Goal: Information Seeking & Learning: Learn about a topic

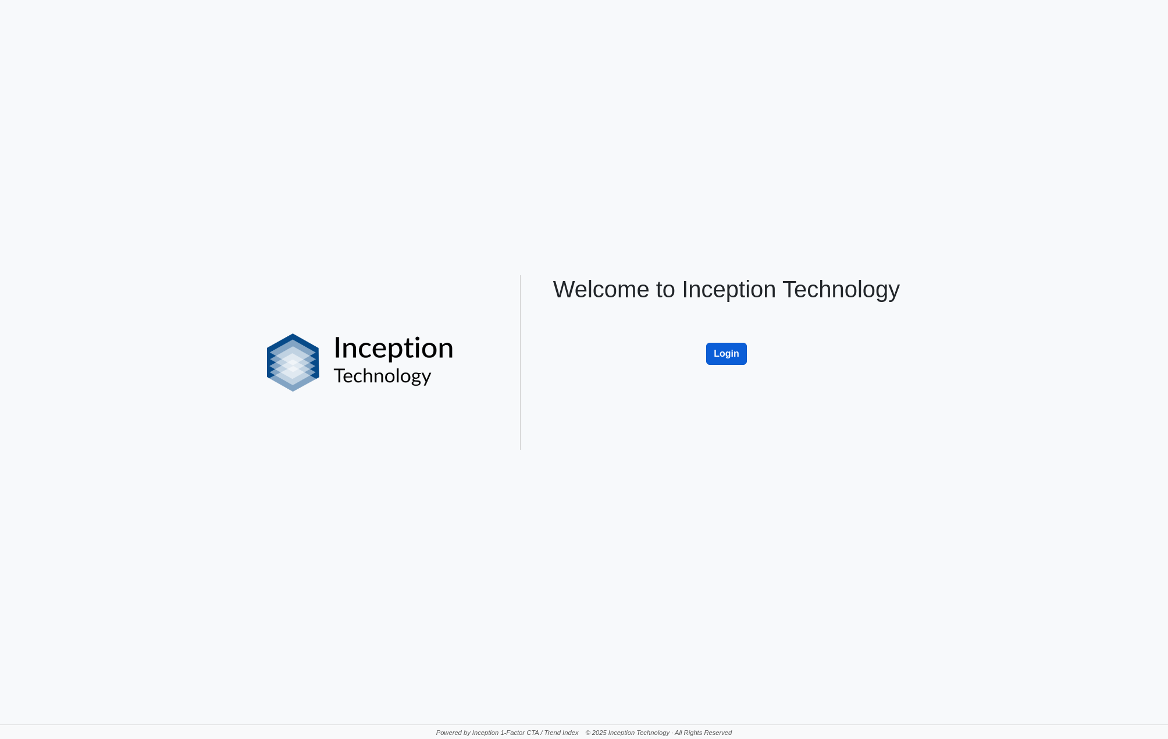
click at [726, 349] on button "Login" at bounding box center [726, 354] width 41 height 22
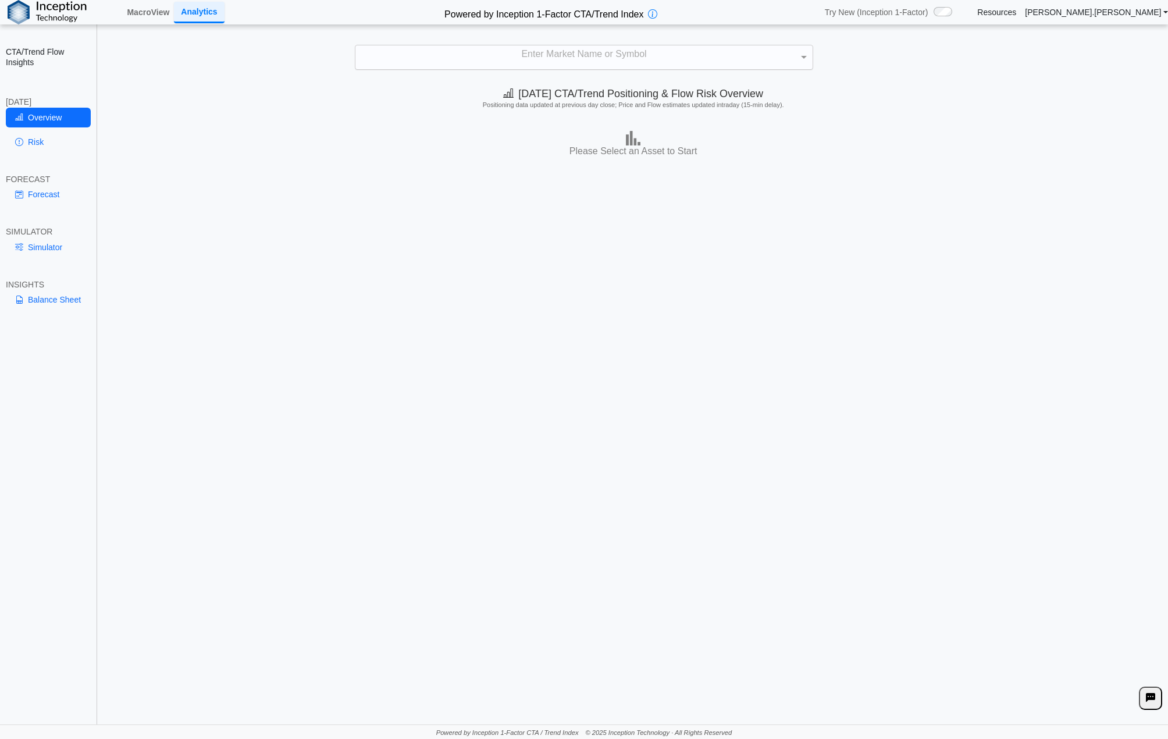
click at [583, 56] on div "Enter Market Name or Symbol" at bounding box center [583, 57] width 457 height 24
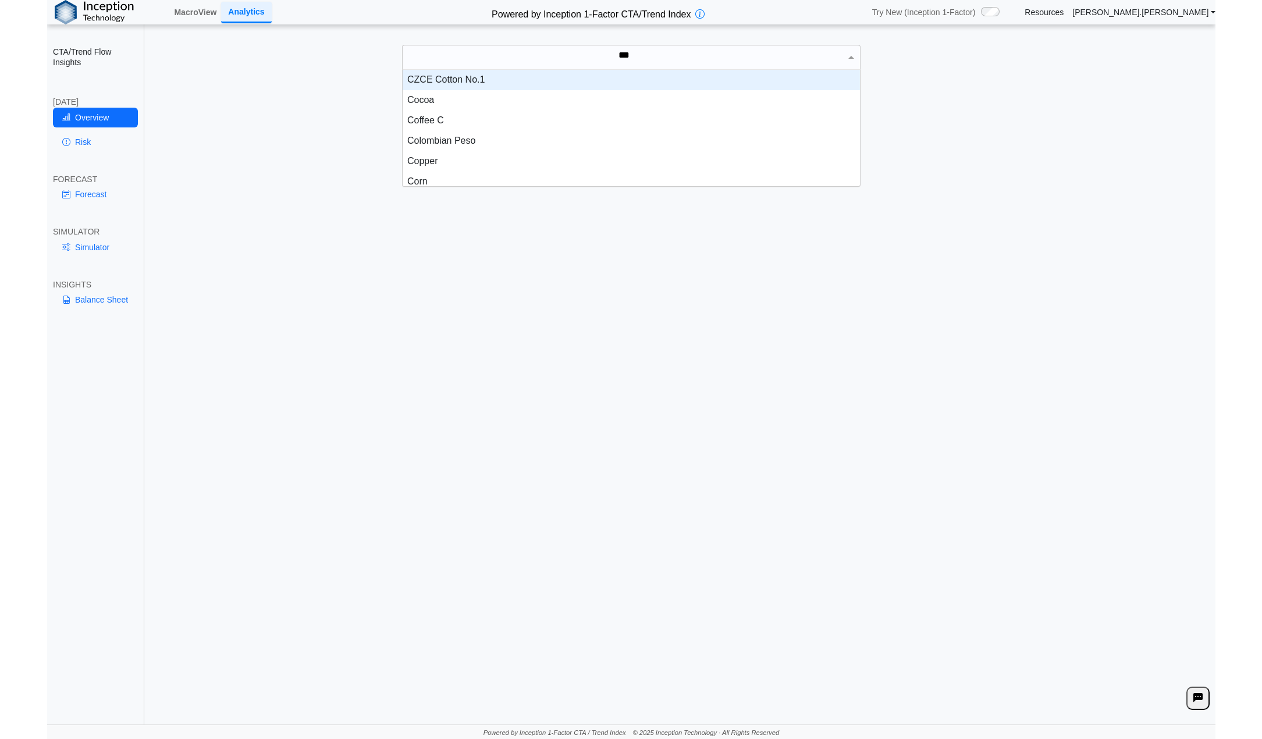
scroll to position [31, 448]
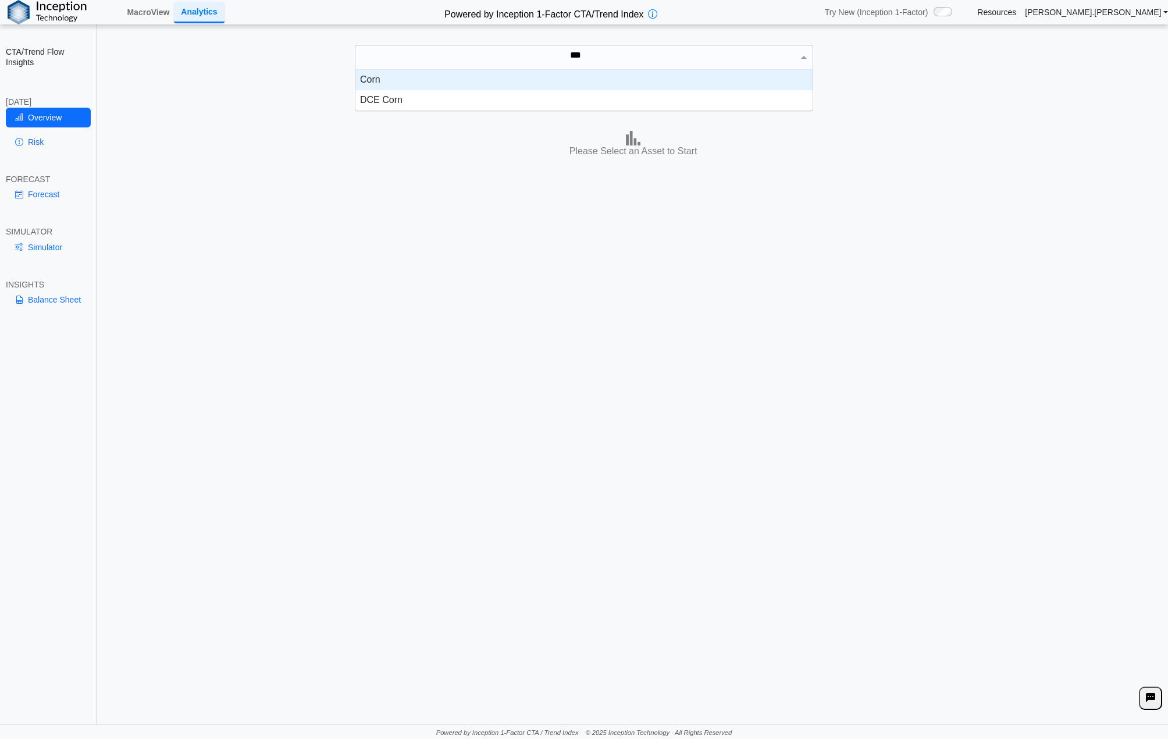
type input "****"
click at [379, 77] on div "Corn" at bounding box center [583, 80] width 457 height 20
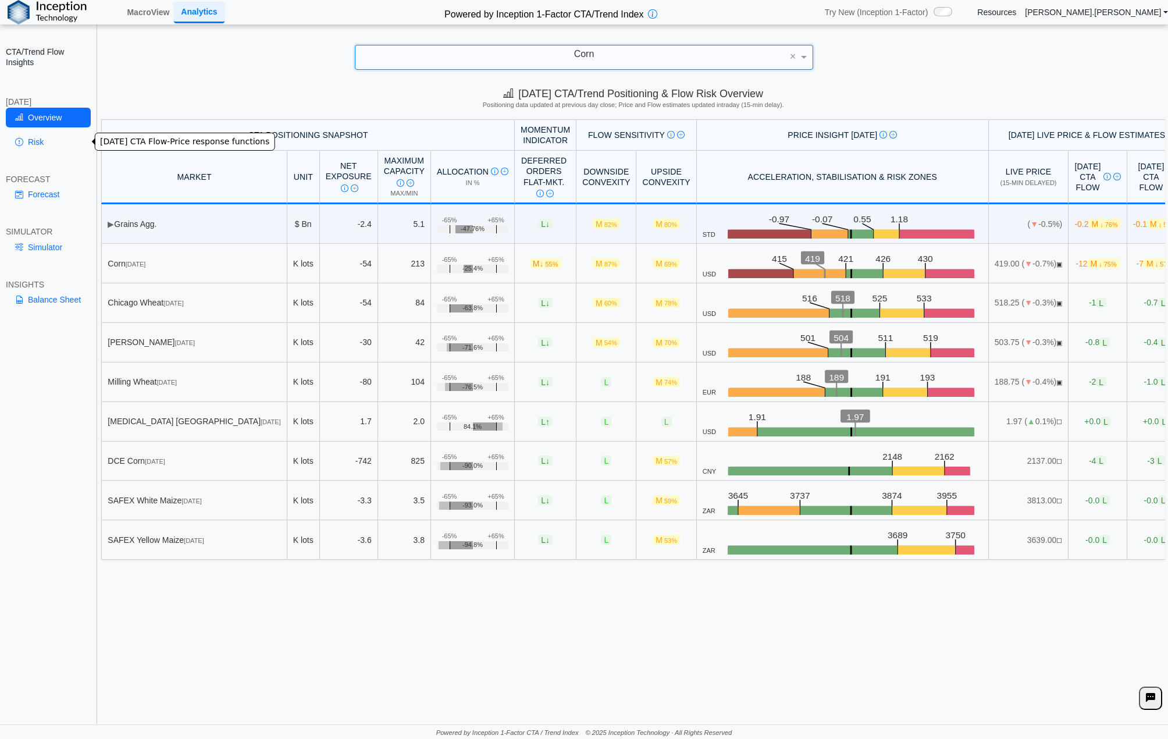
click at [42, 141] on link "Risk" at bounding box center [48, 142] width 85 height 20
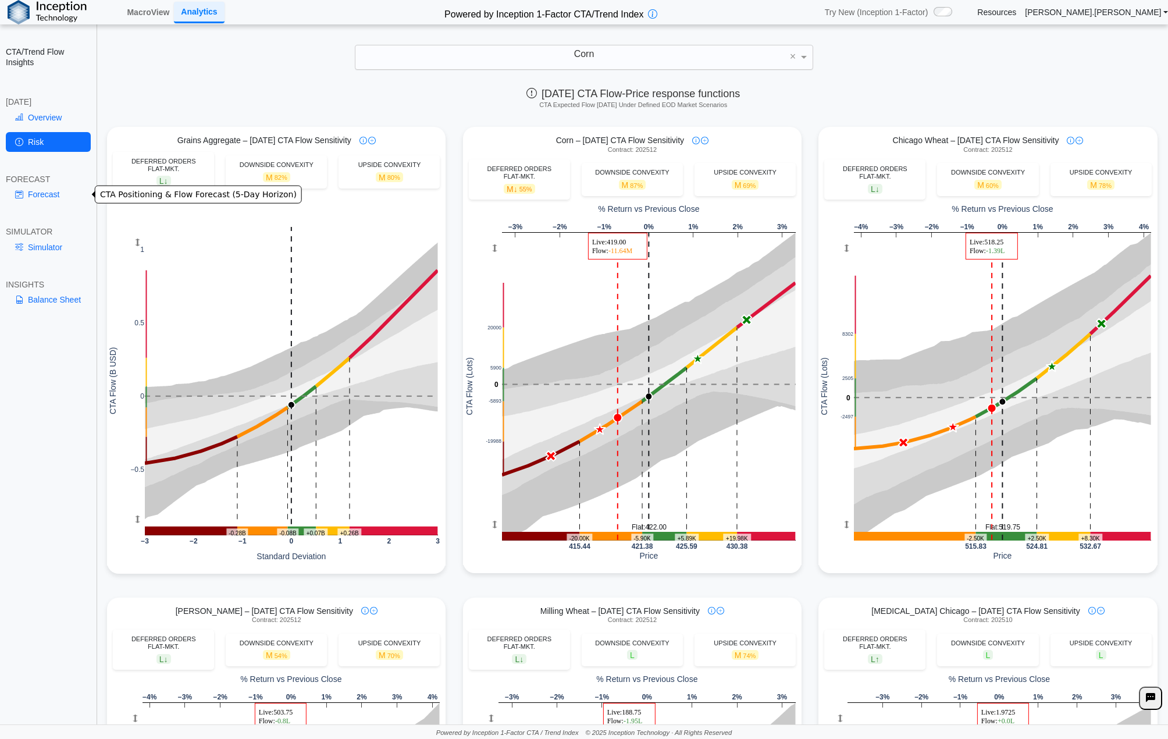
click at [52, 193] on link "Forecast" at bounding box center [48, 194] width 85 height 20
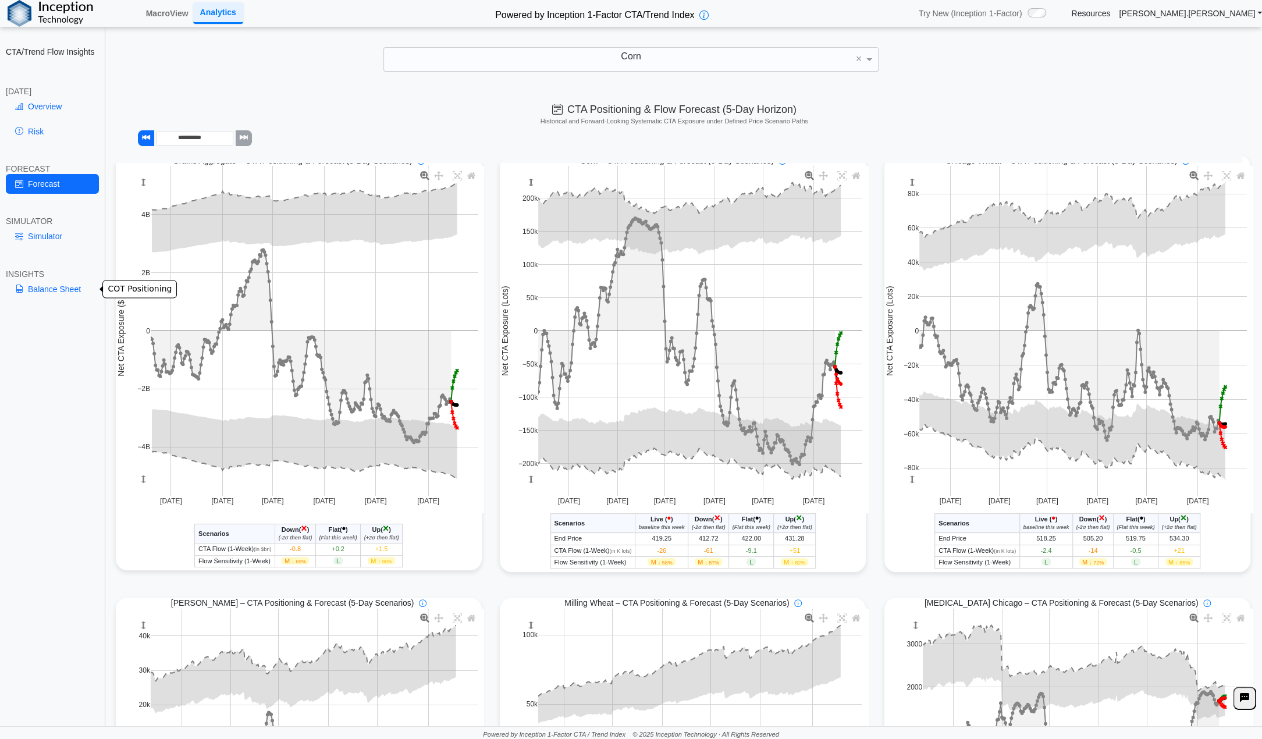
click at [59, 291] on link "Balance Sheet" at bounding box center [52, 289] width 93 height 20
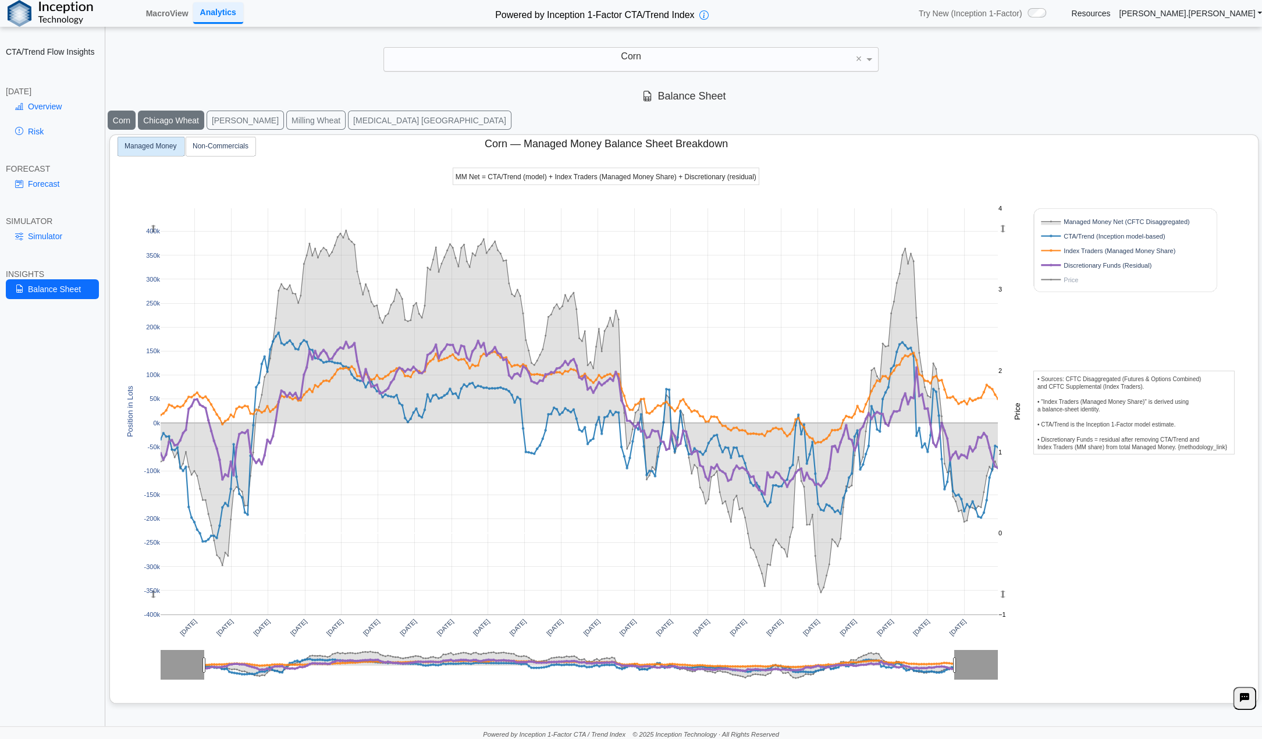
click at [157, 119] on button "Chicago Wheat" at bounding box center [171, 120] width 66 height 19
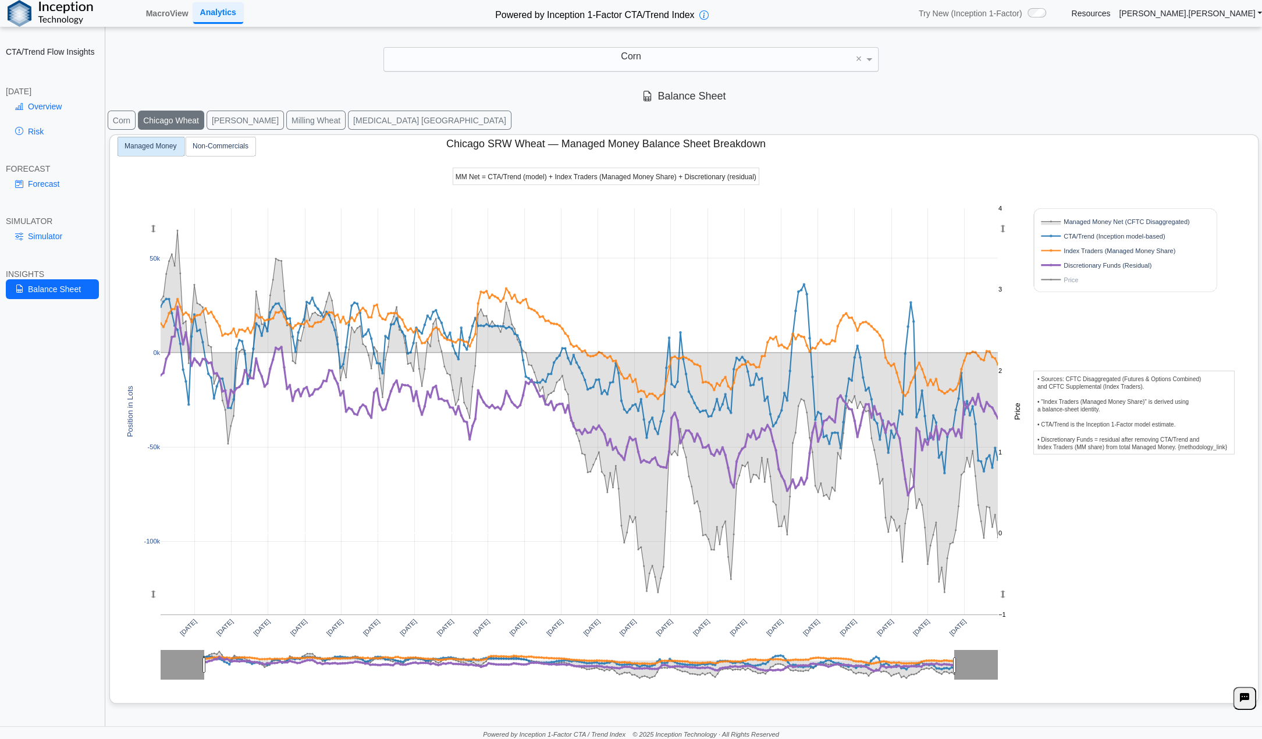
click at [682, 55] on div "Corn" at bounding box center [631, 60] width 494 height 24
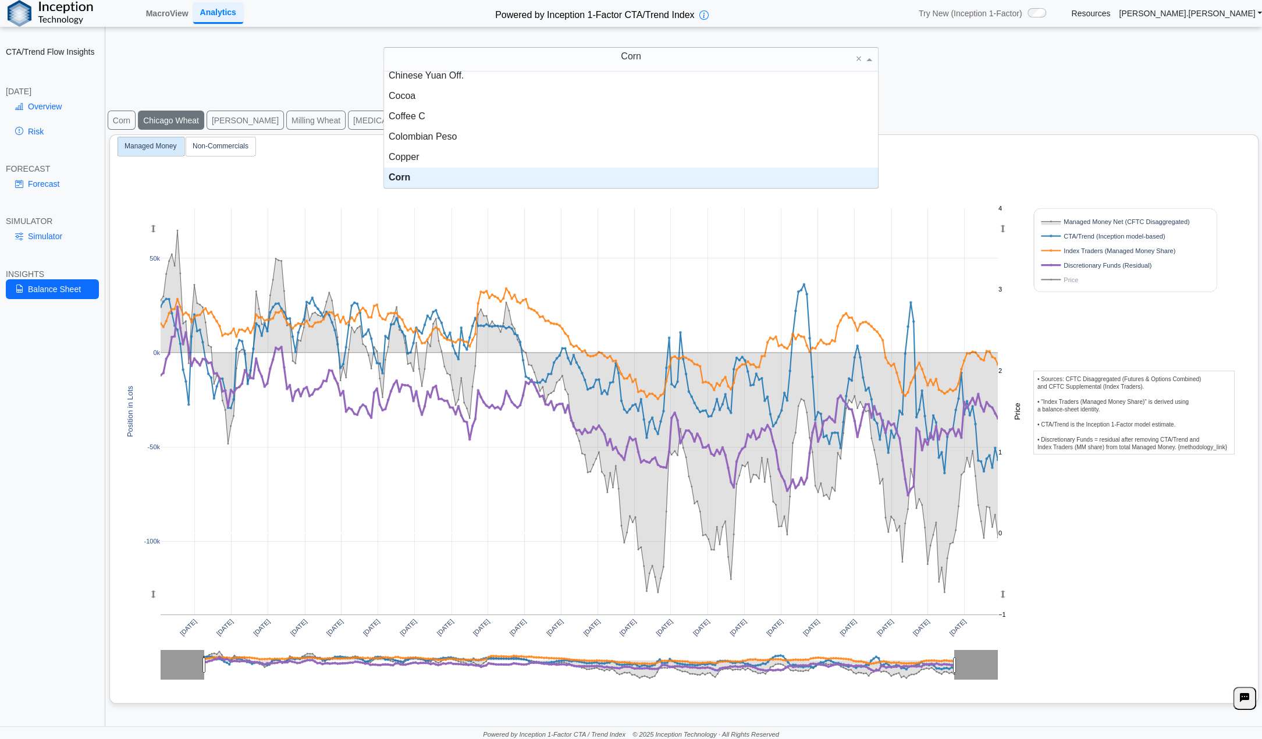
scroll to position [0, 0]
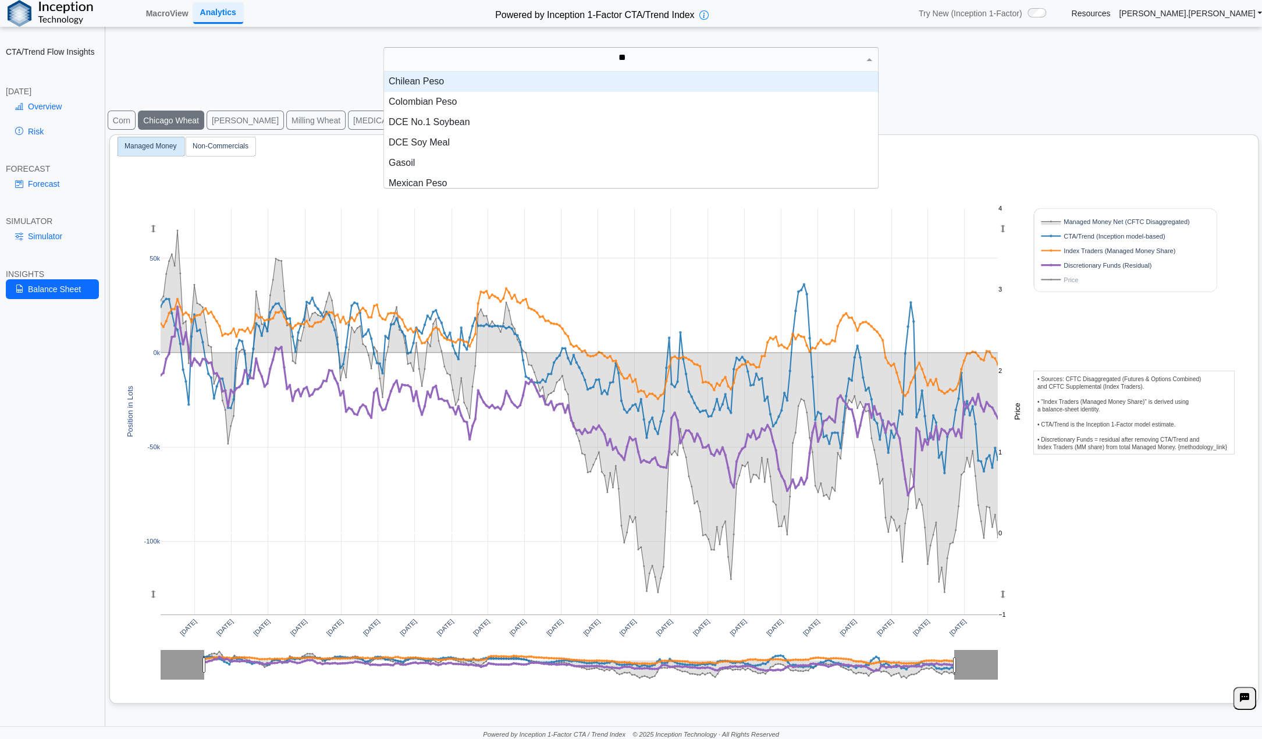
type input "***"
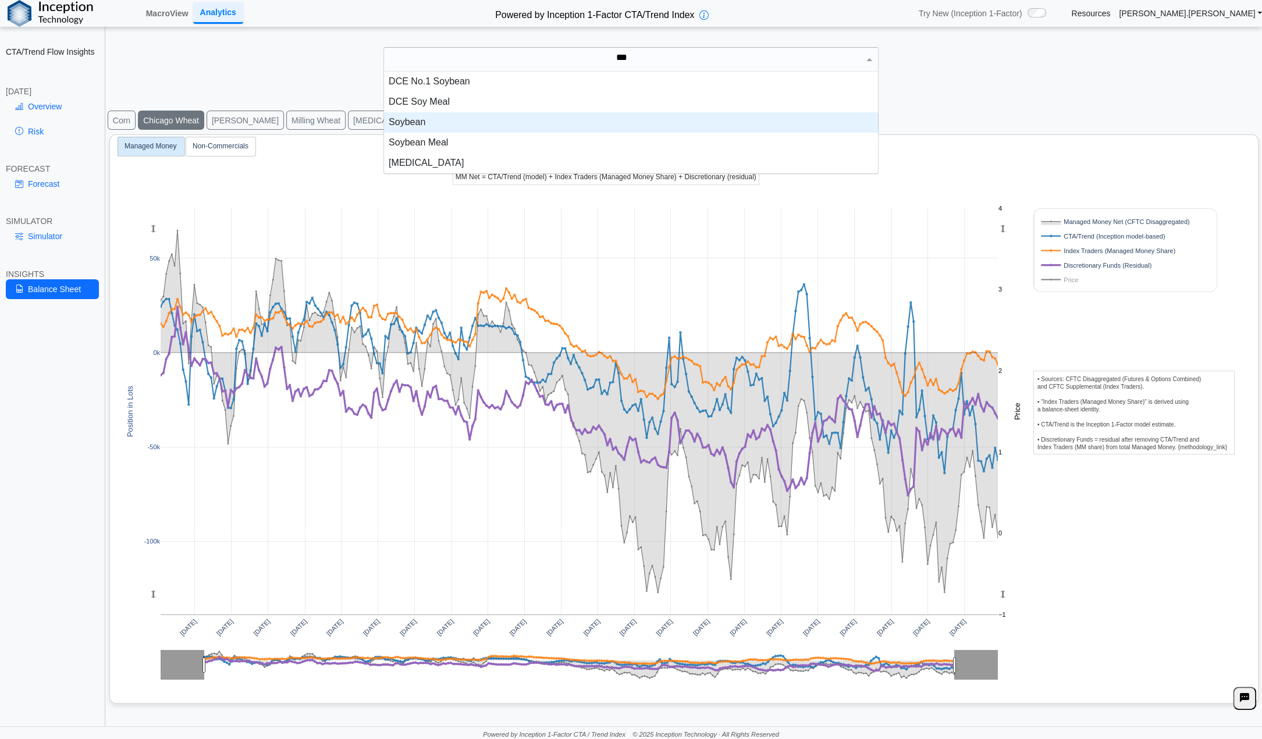
click at [463, 129] on div "Soybean" at bounding box center [631, 122] width 494 height 20
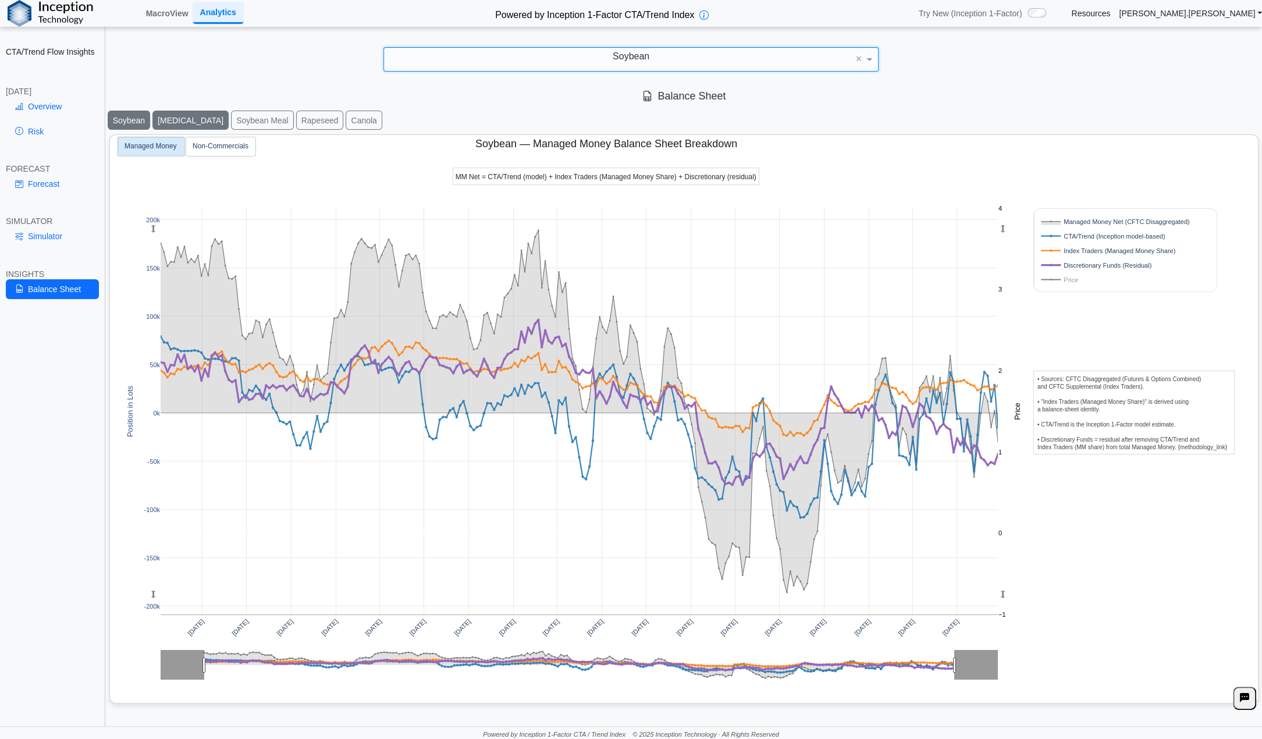
click at [184, 119] on button "Soybean Oil" at bounding box center [190, 120] width 76 height 19
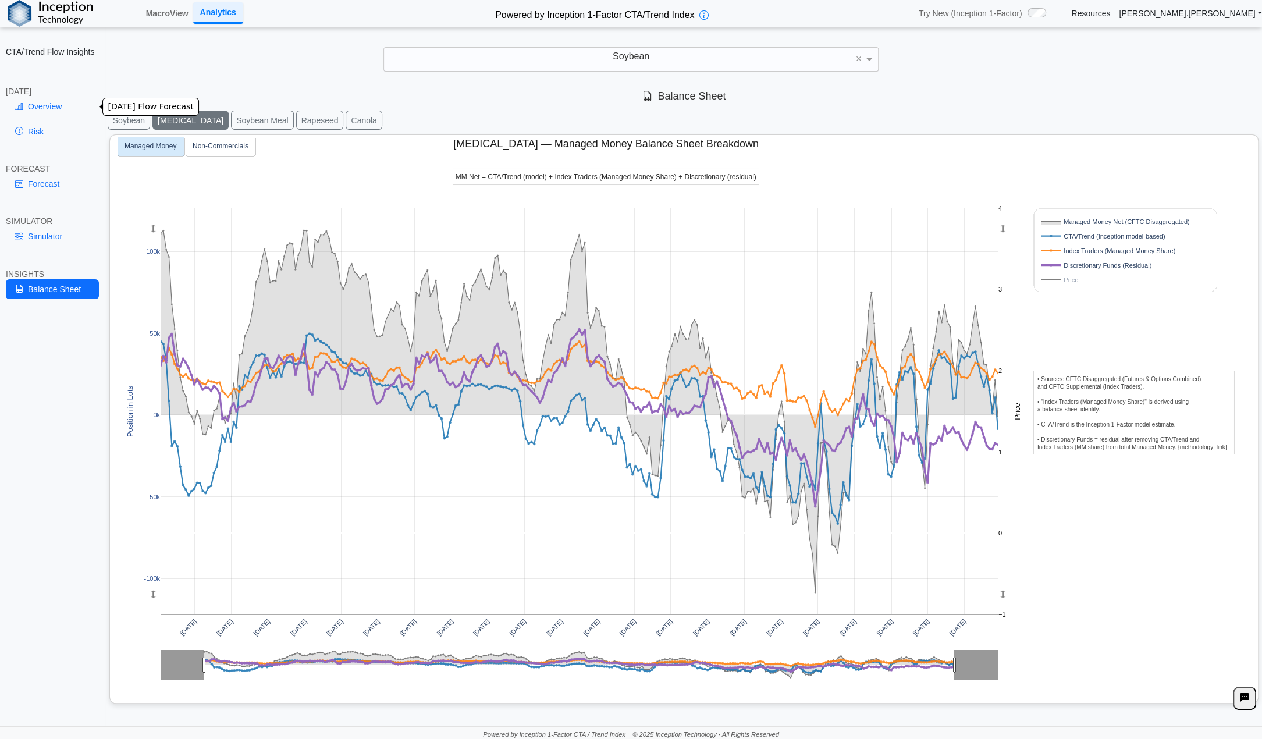
click at [39, 108] on link "Overview" at bounding box center [52, 107] width 93 height 20
